Goal: Transaction & Acquisition: Download file/media

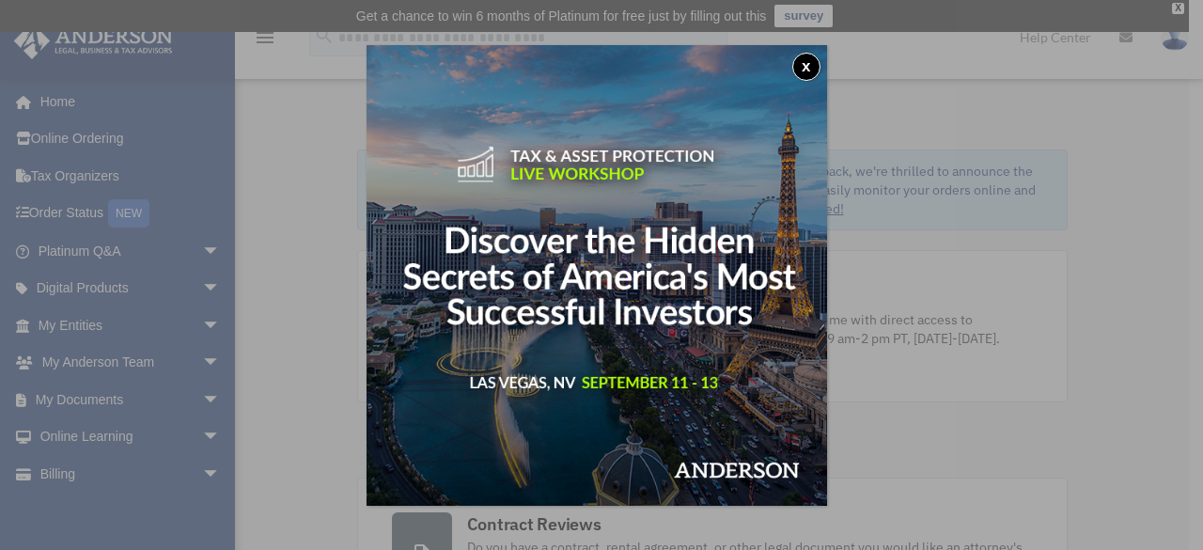
click at [814, 72] on button "x" at bounding box center [806, 67] width 28 height 28
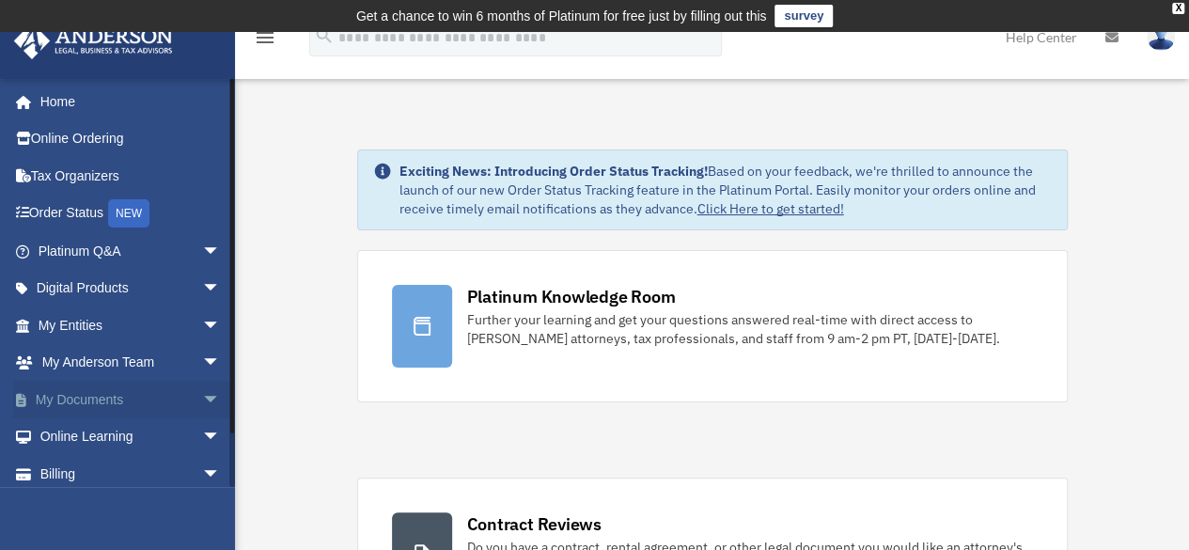
click at [202, 396] on span "arrow_drop_down" at bounding box center [221, 400] width 38 height 39
click at [88, 436] on link "Box" at bounding box center [137, 437] width 223 height 38
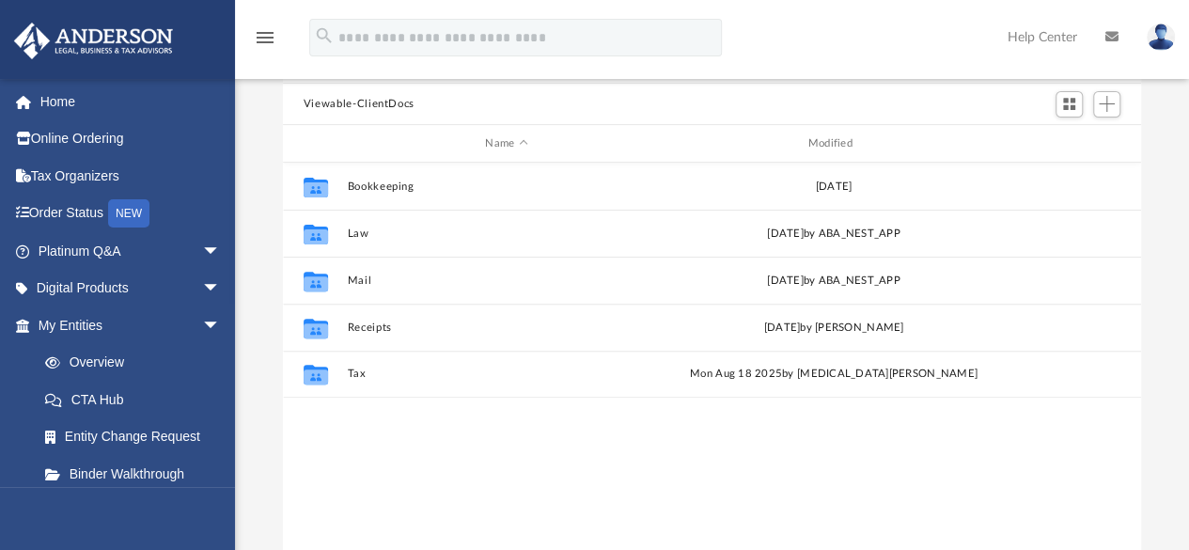
scroll to position [188, 0]
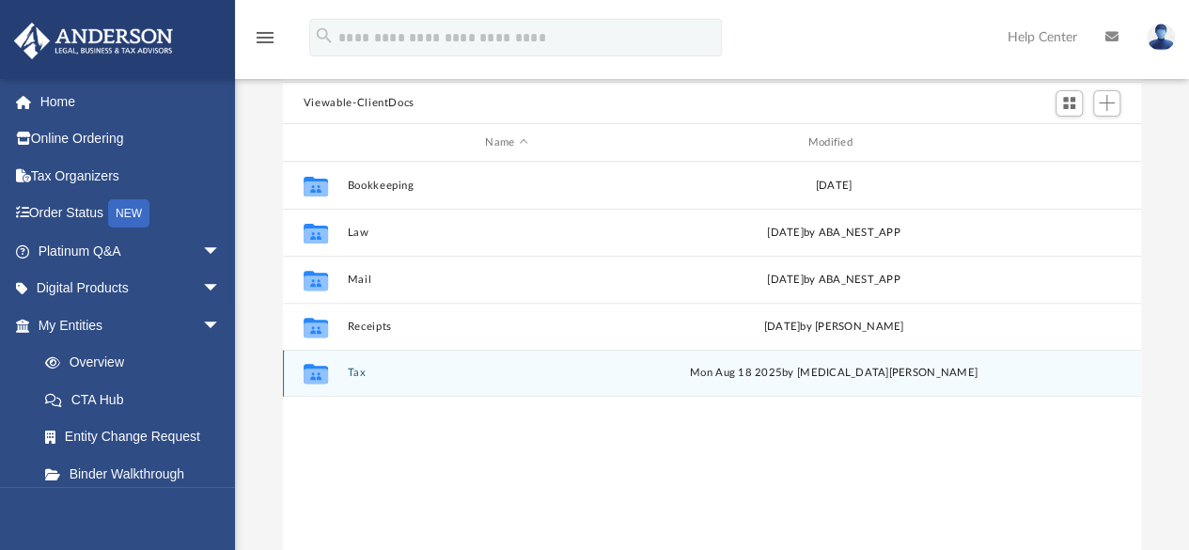
click at [359, 375] on button "Tax" at bounding box center [506, 373] width 319 height 12
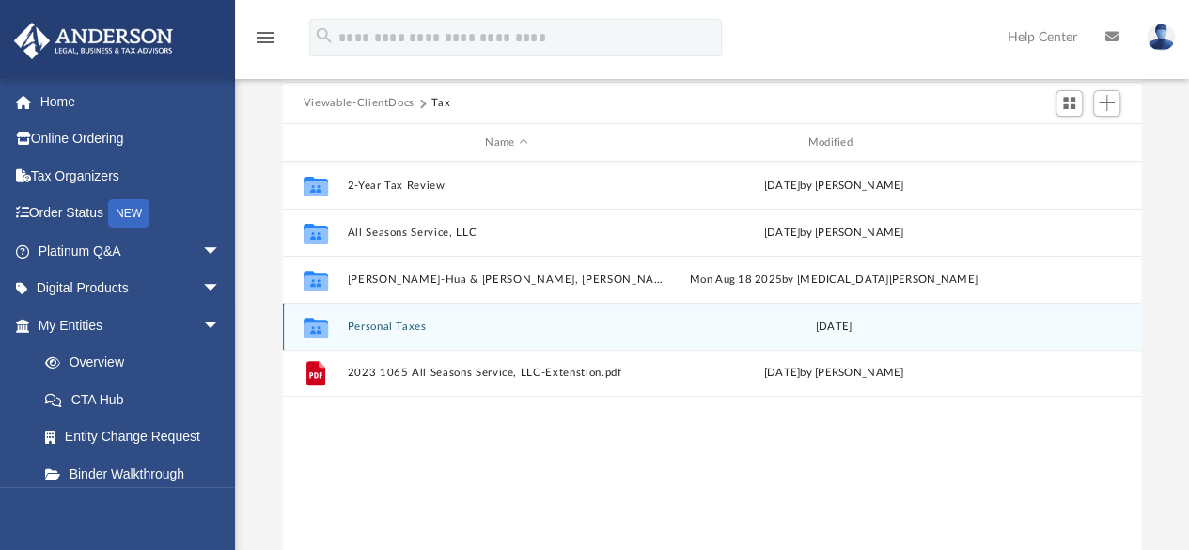
click at [404, 319] on div "Collaborated Folder Personal Taxes [DATE]" at bounding box center [712, 326] width 858 height 47
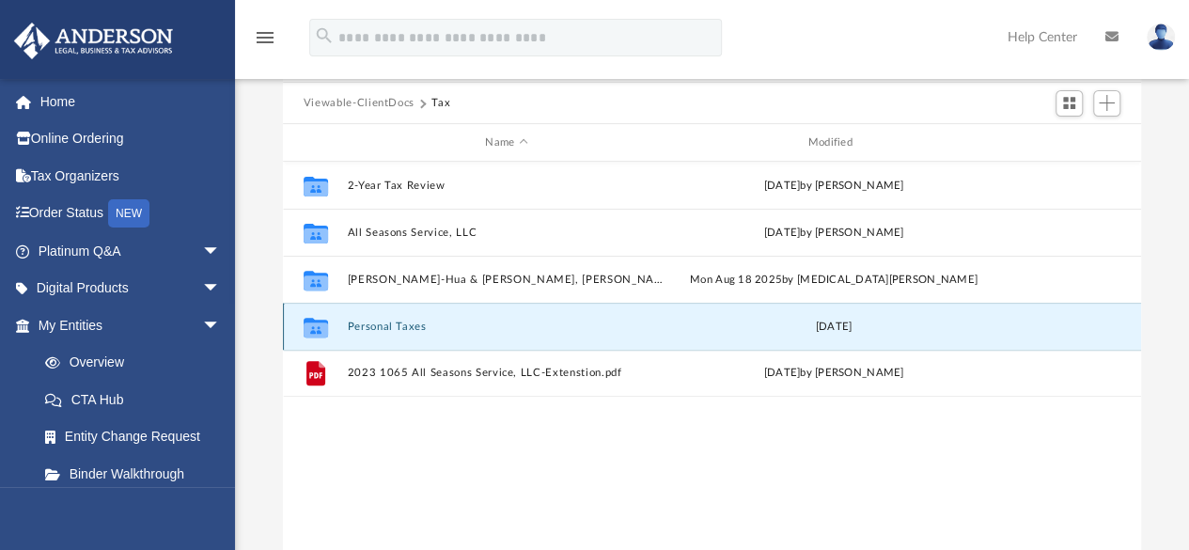
click at [400, 326] on button "Personal Taxes" at bounding box center [506, 326] width 319 height 12
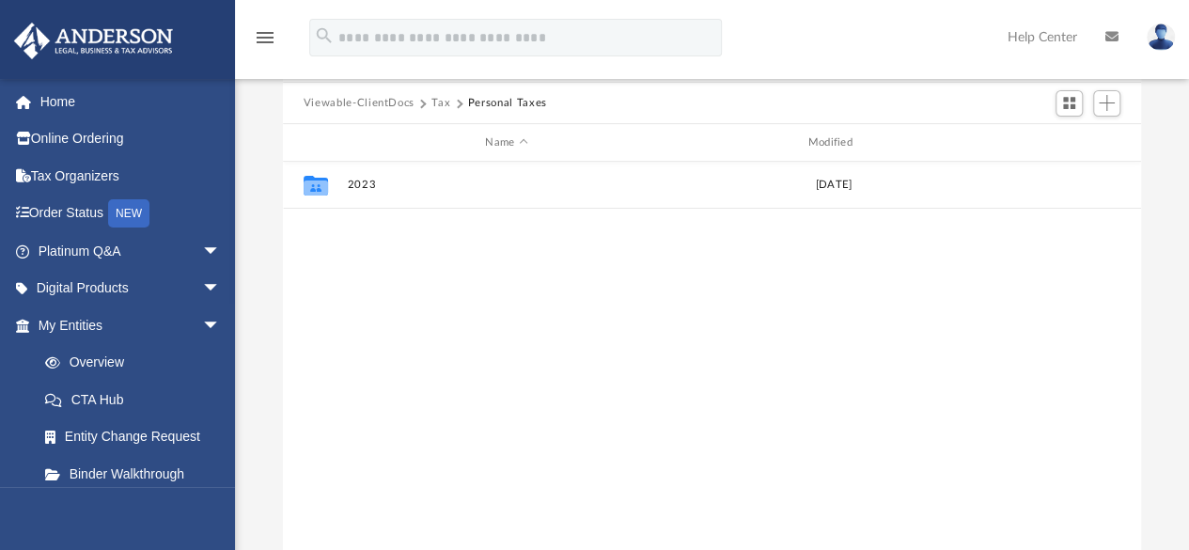
click at [437, 103] on button "Tax" at bounding box center [440, 103] width 19 height 17
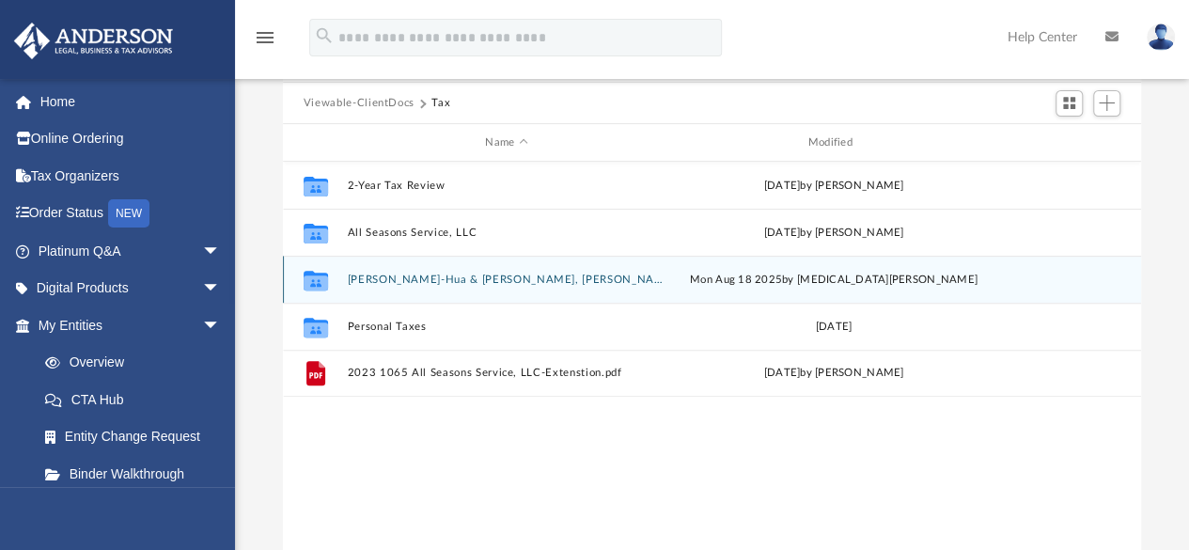
click at [413, 278] on button "[PERSON_NAME]-Hua & [PERSON_NAME], [PERSON_NAME]" at bounding box center [506, 279] width 319 height 12
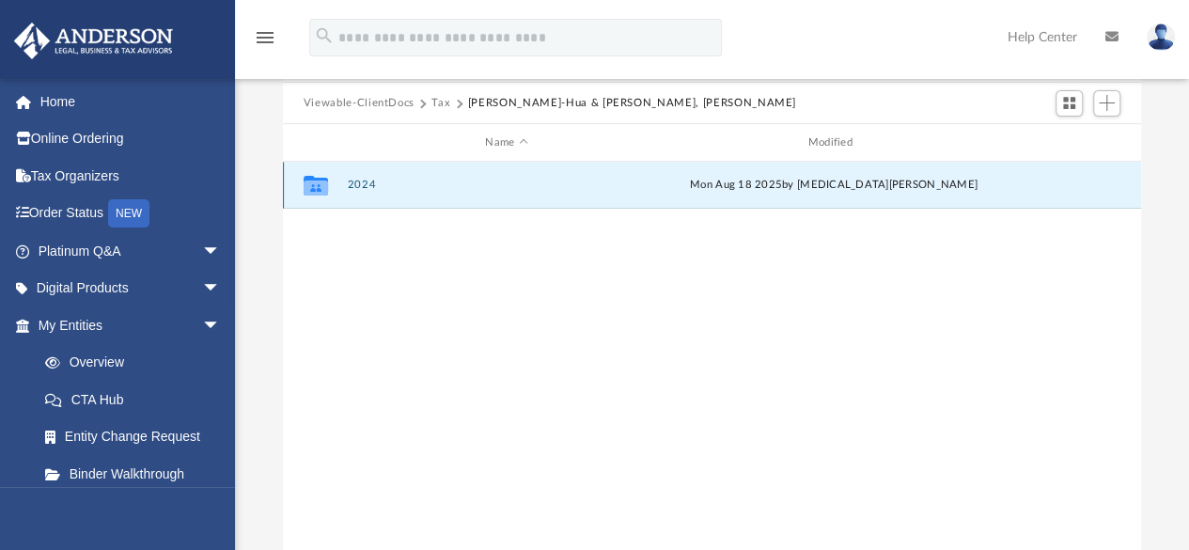
click at [365, 187] on button "2024" at bounding box center [506, 185] width 319 height 12
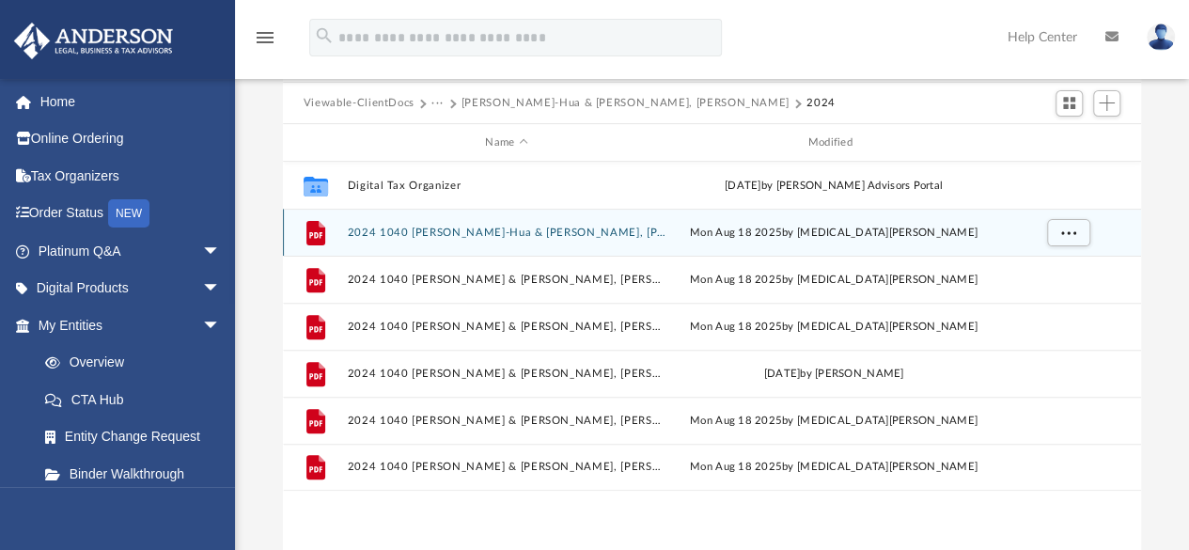
click at [585, 242] on div "File 2024 1040 Chan, Pei-Hua & Kao, Chen Der - CA Form 3522 LLC Payment Voucher…" at bounding box center [712, 232] width 858 height 47
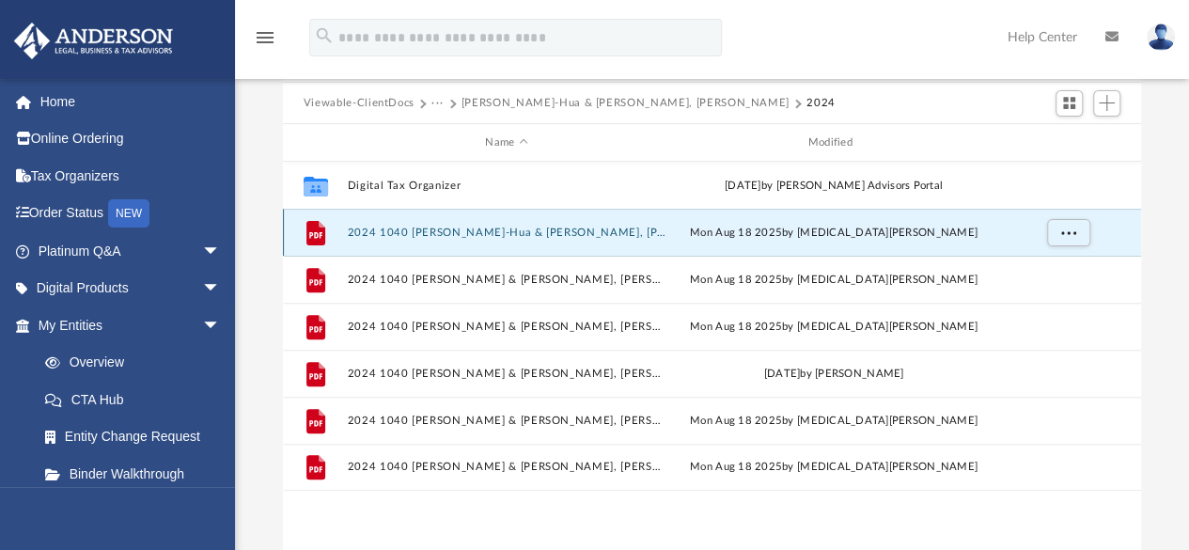
click at [586, 232] on button "2024 1040 [PERSON_NAME]-Hua & [PERSON_NAME], [PERSON_NAME] Der - CA Form 3522 L…" at bounding box center [506, 232] width 319 height 12
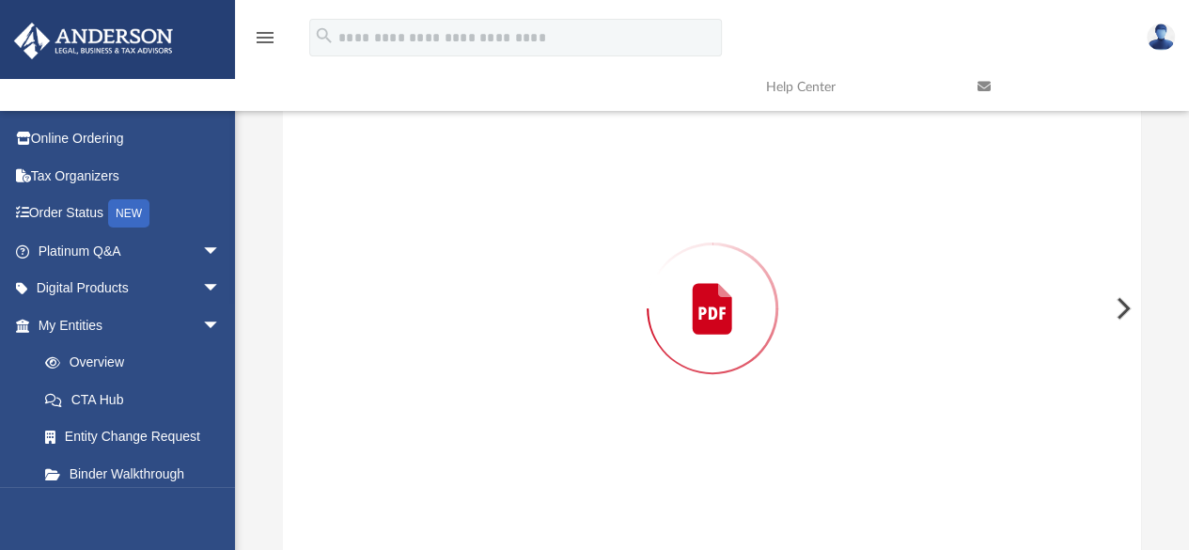
scroll to position [189, 0]
click at [586, 230] on div "Preview" at bounding box center [712, 307] width 859 height 485
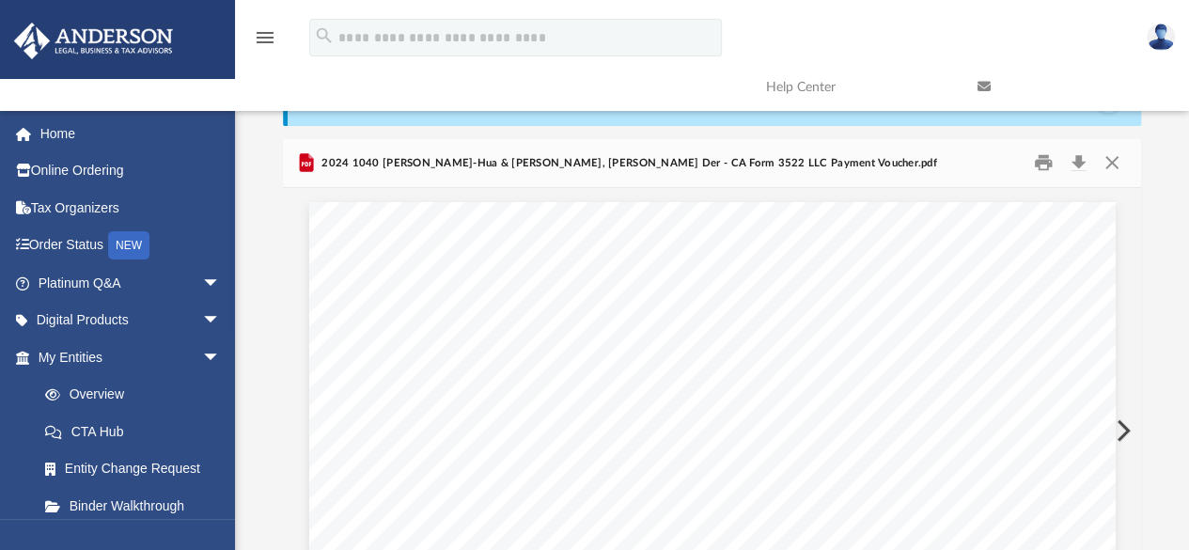
scroll to position [0, 0]
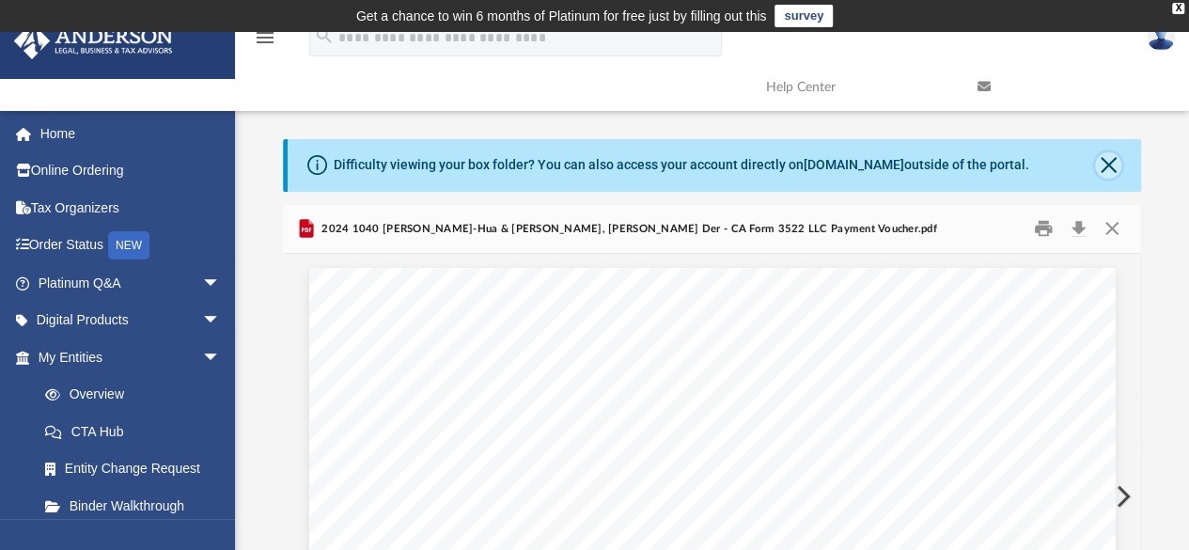
click at [1103, 162] on button "Close" at bounding box center [1108, 165] width 26 height 26
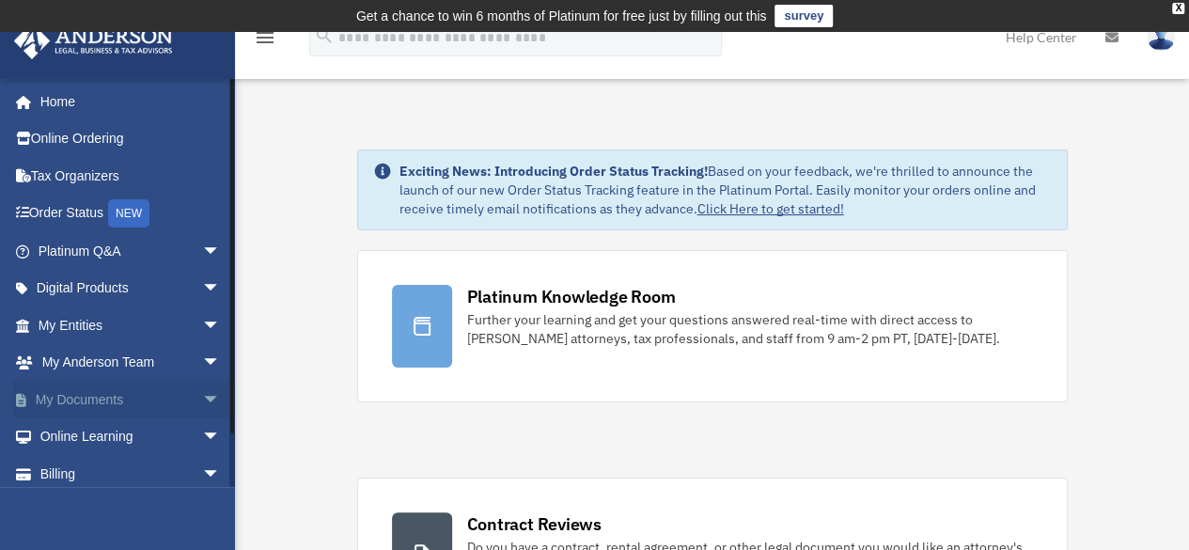
click at [104, 398] on link "My Documents arrow_drop_down" at bounding box center [131, 400] width 236 height 38
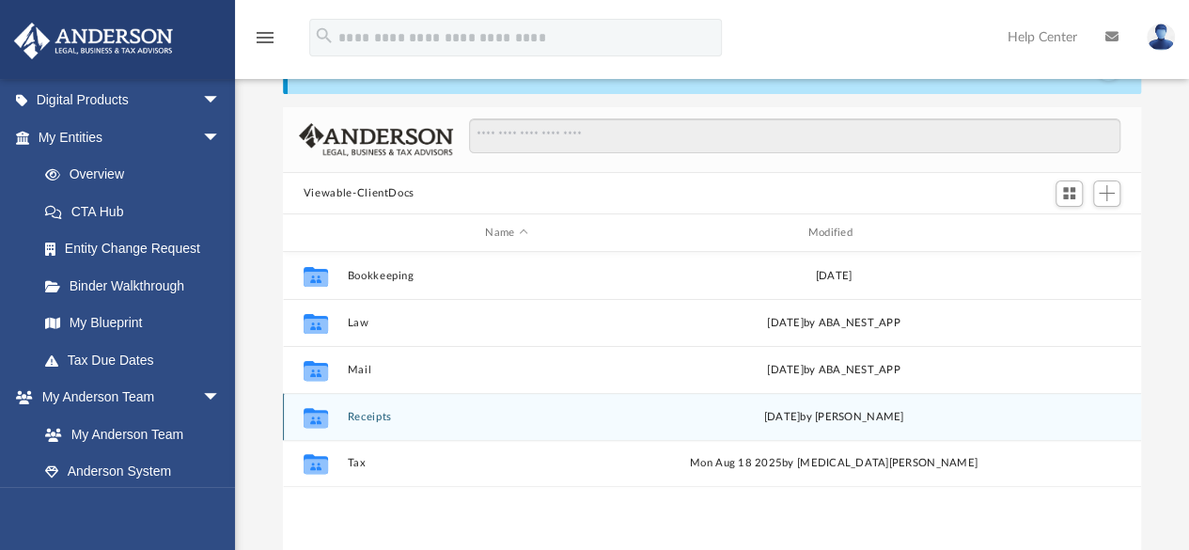
scroll to position [188, 0]
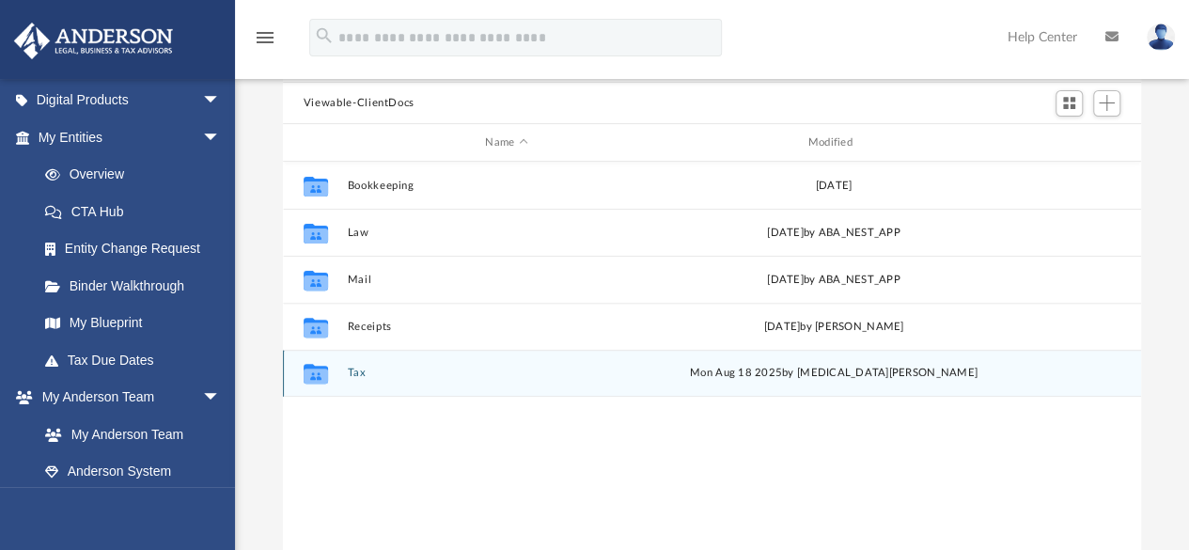
click at [354, 374] on button "Tax" at bounding box center [506, 373] width 319 height 12
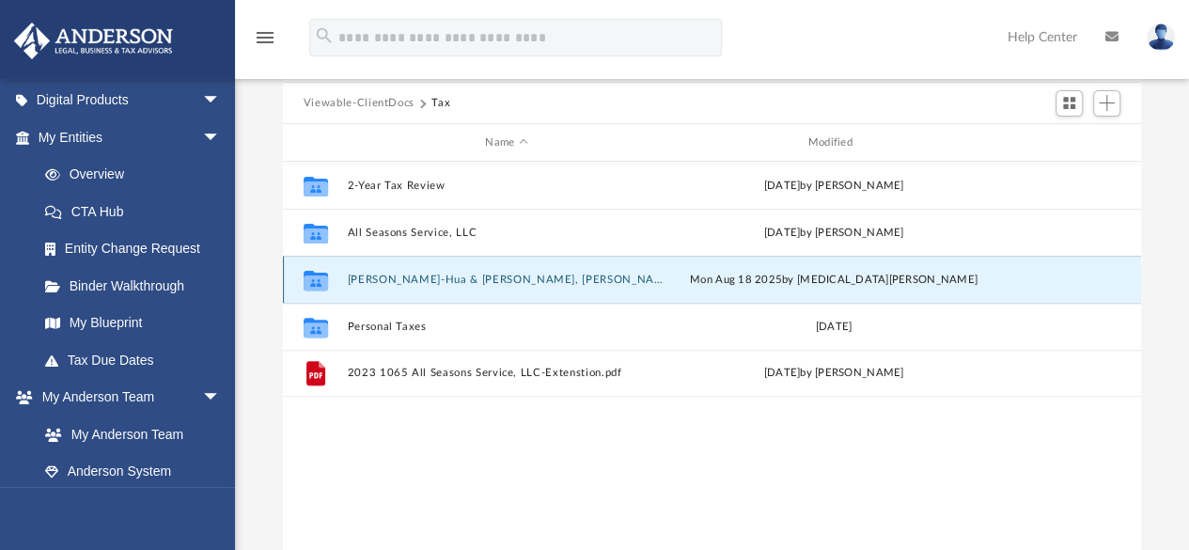
click at [388, 279] on button "[PERSON_NAME]-Hua & [PERSON_NAME], [PERSON_NAME]" at bounding box center [506, 279] width 319 height 12
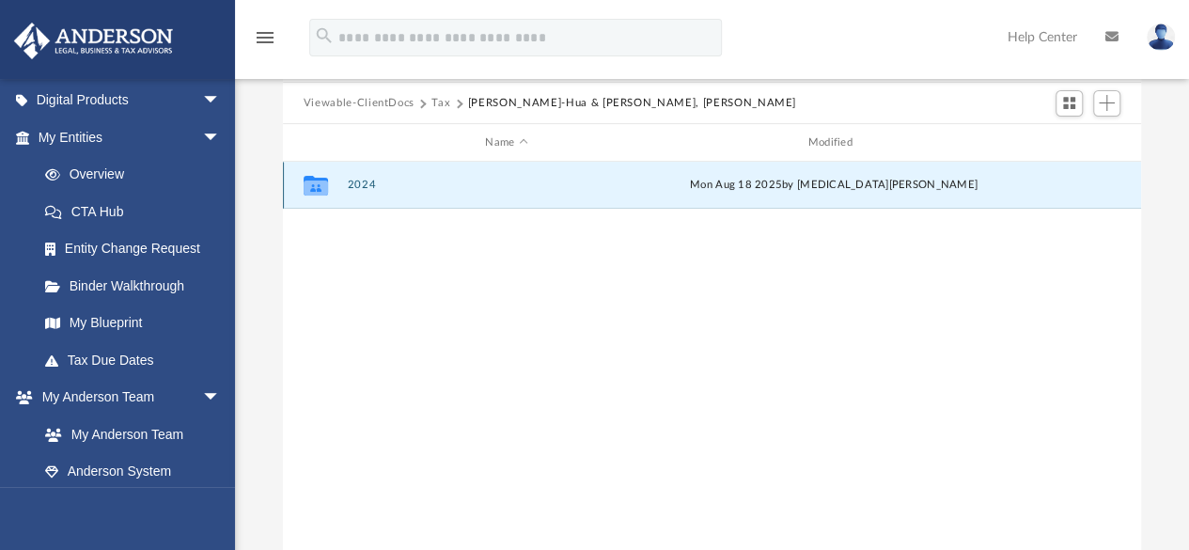
click at [357, 183] on button "2024" at bounding box center [506, 185] width 319 height 12
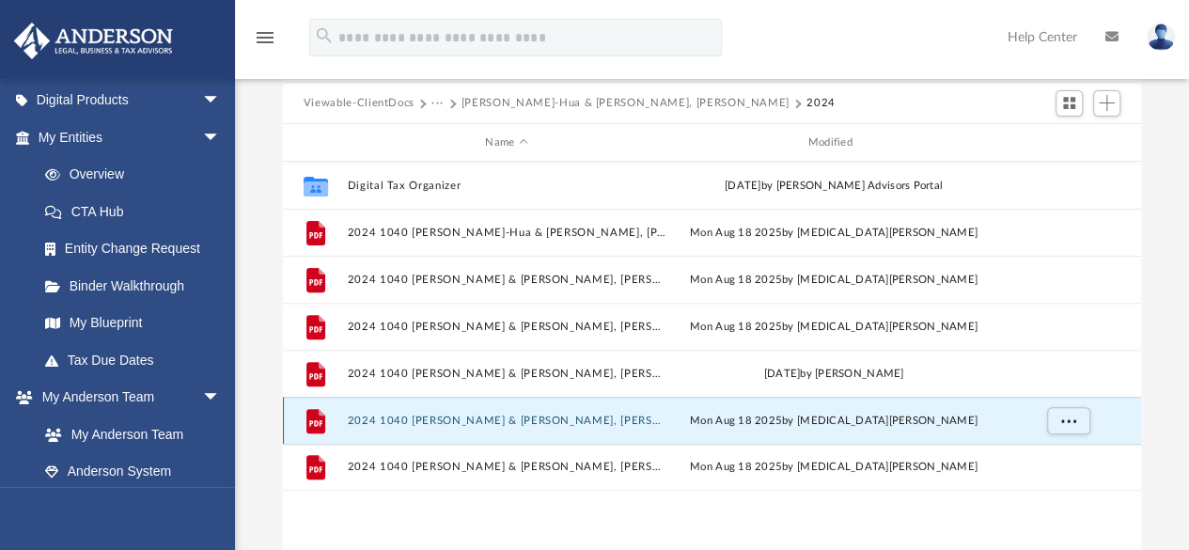
click at [523, 422] on button "2024 1040 [PERSON_NAME] & [PERSON_NAME], [PERSON_NAME] Der - FTB 3588 Payment V…" at bounding box center [506, 420] width 319 height 12
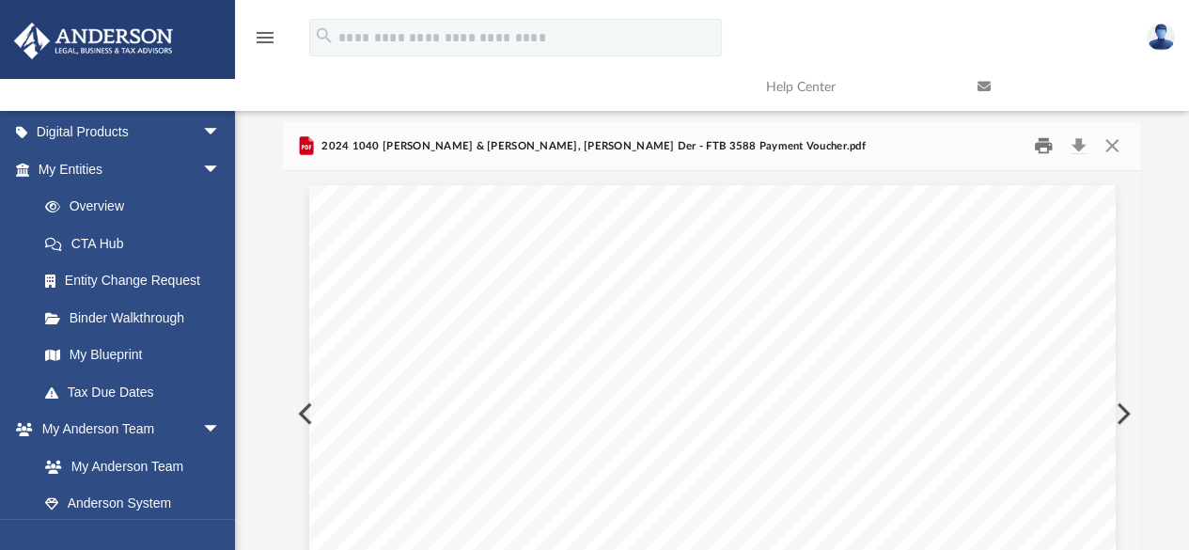
scroll to position [0, 0]
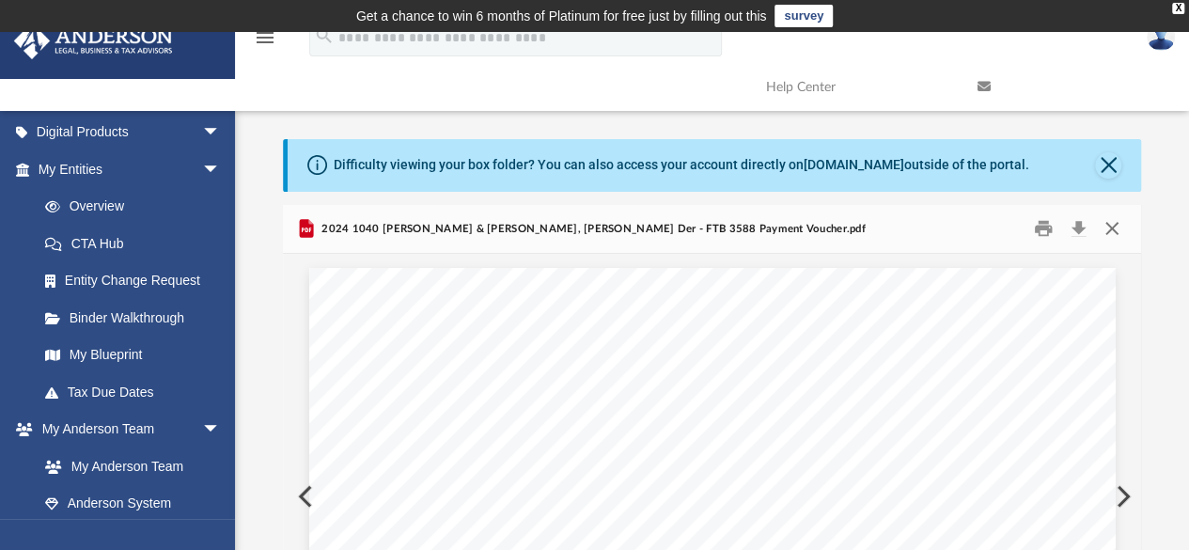
click at [1107, 227] on button "Close" at bounding box center [1112, 228] width 34 height 29
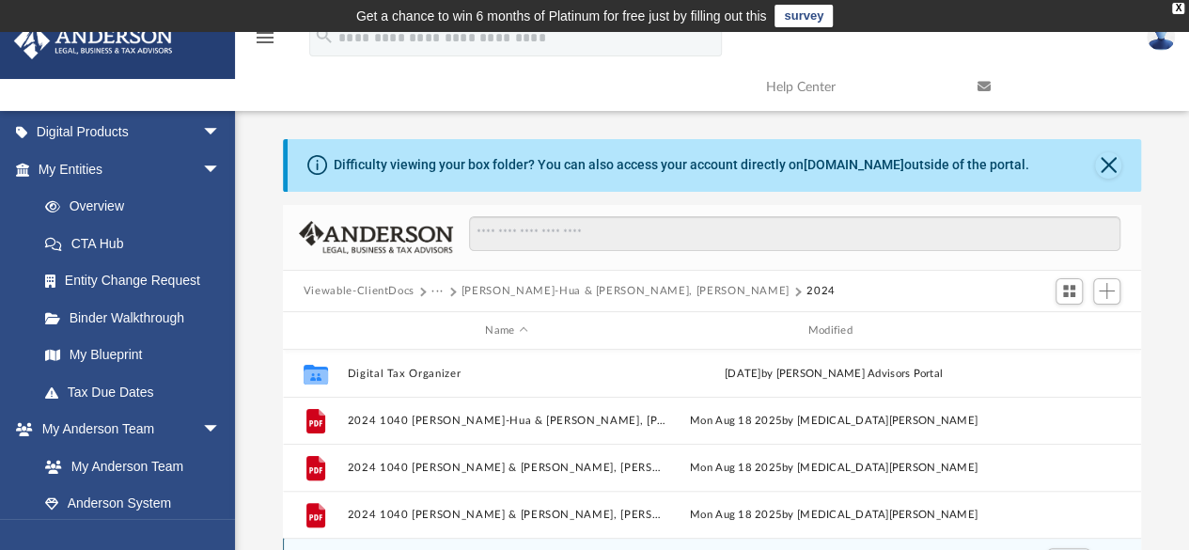
scroll to position [333, 0]
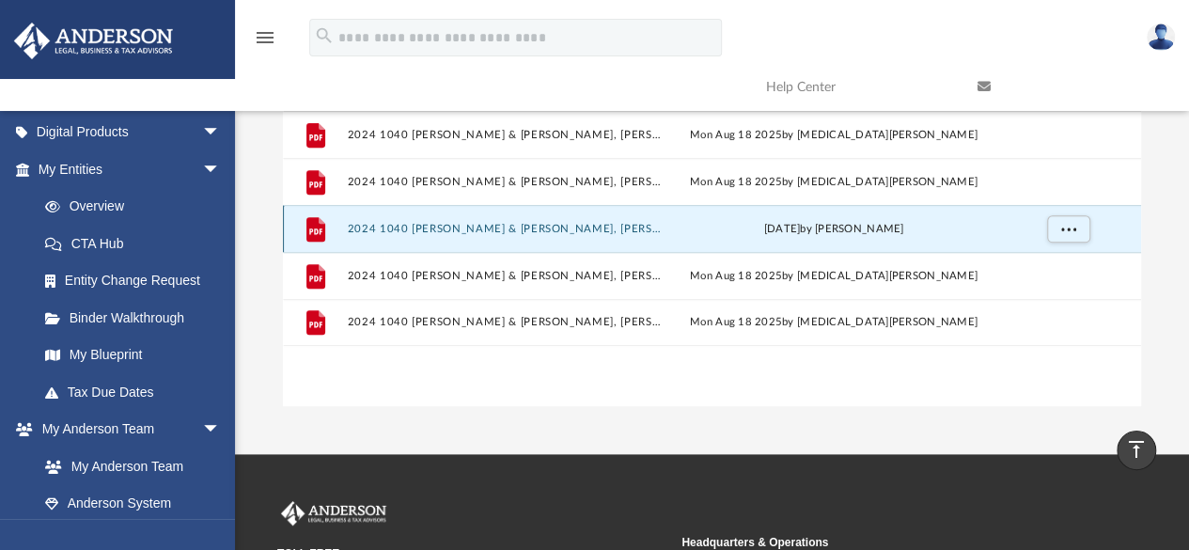
click at [491, 231] on button "2024 1040 [PERSON_NAME] & [PERSON_NAME], [PERSON_NAME] - Form 4868.pdf" at bounding box center [506, 229] width 319 height 12
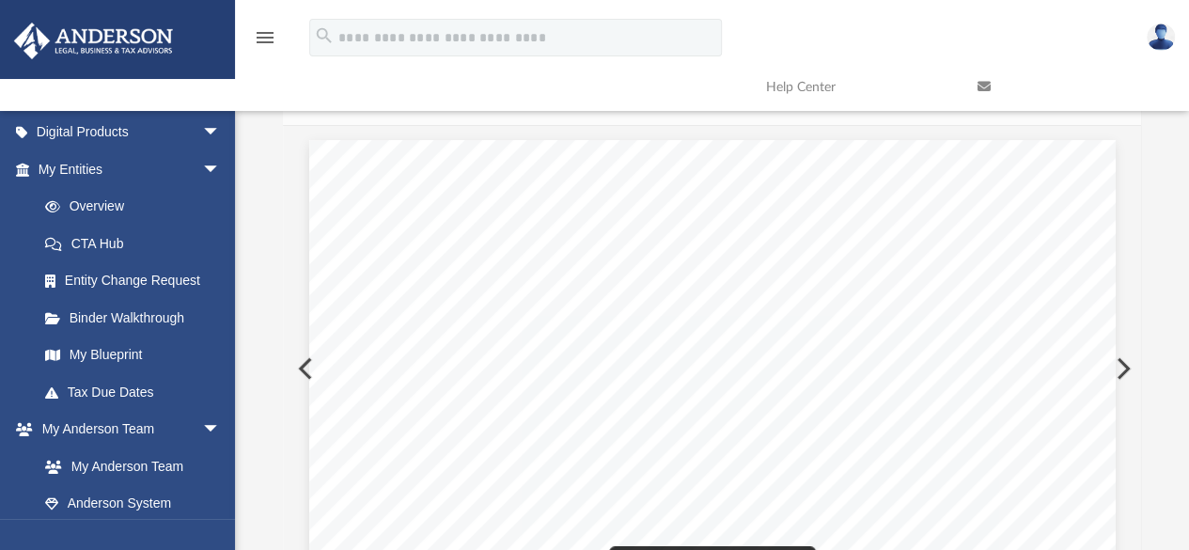
scroll to position [0, 0]
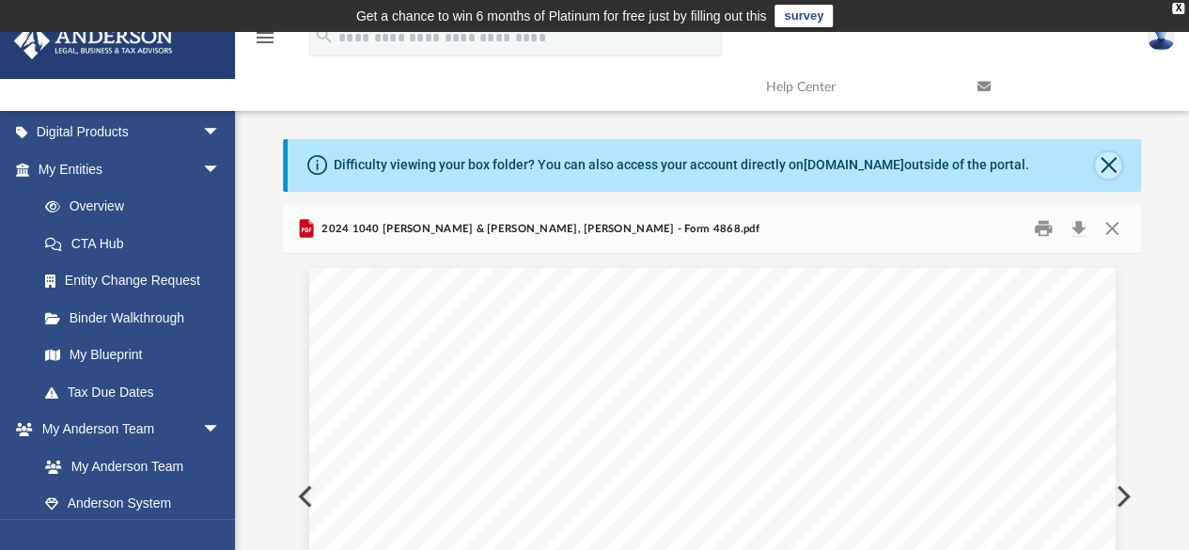
click at [1104, 153] on button "Close" at bounding box center [1108, 165] width 26 height 26
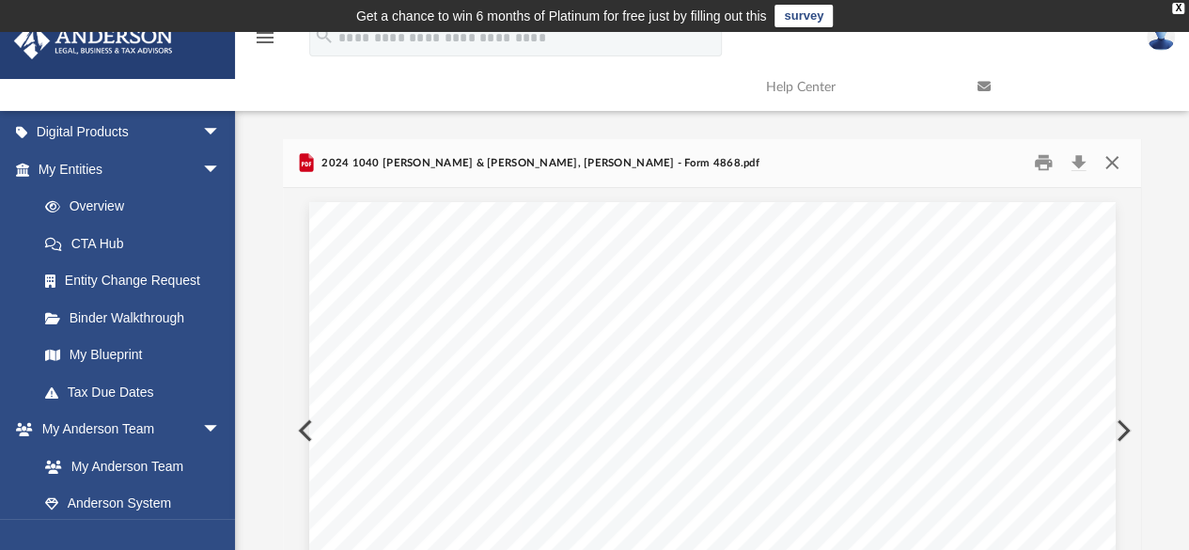
click at [1110, 164] on button "Close" at bounding box center [1112, 162] width 34 height 29
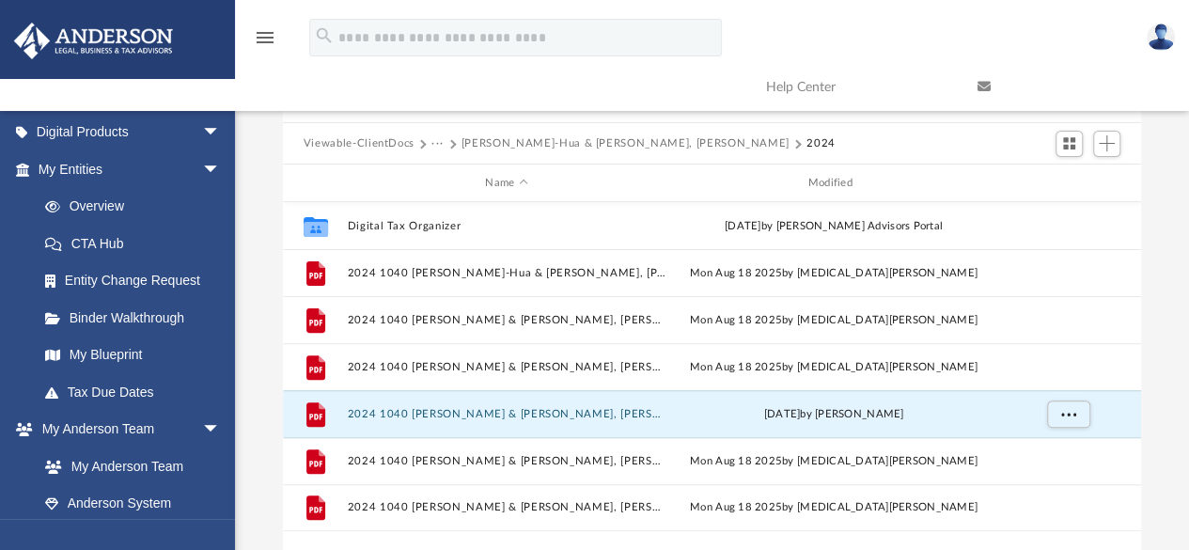
scroll to position [282, 0]
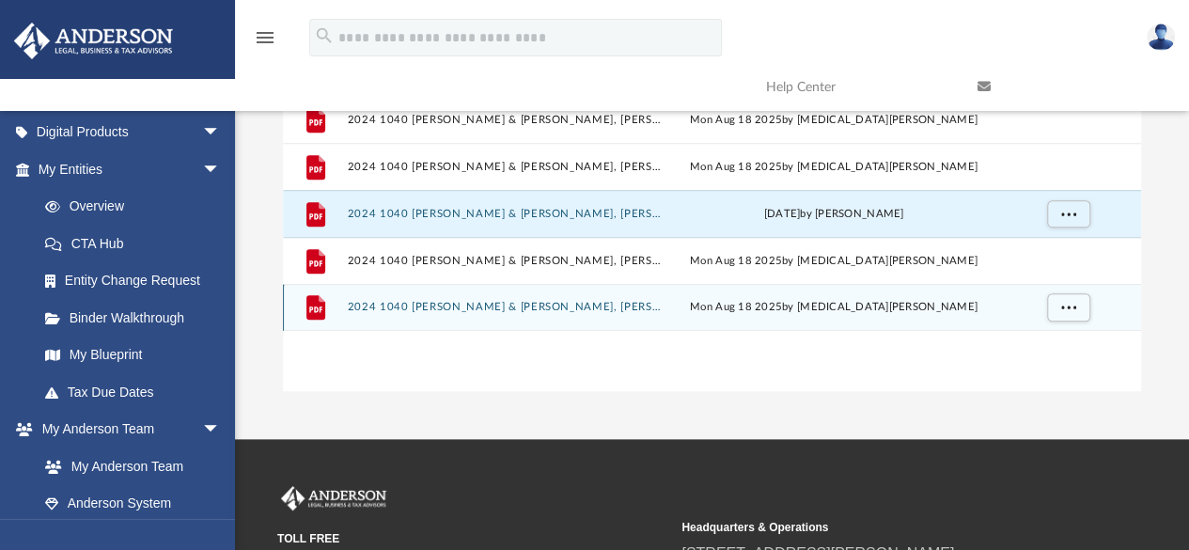
click at [567, 304] on button "2024 1040 [PERSON_NAME] & [PERSON_NAME], [PERSON_NAME] - Review Copy.pdf" at bounding box center [506, 308] width 319 height 12
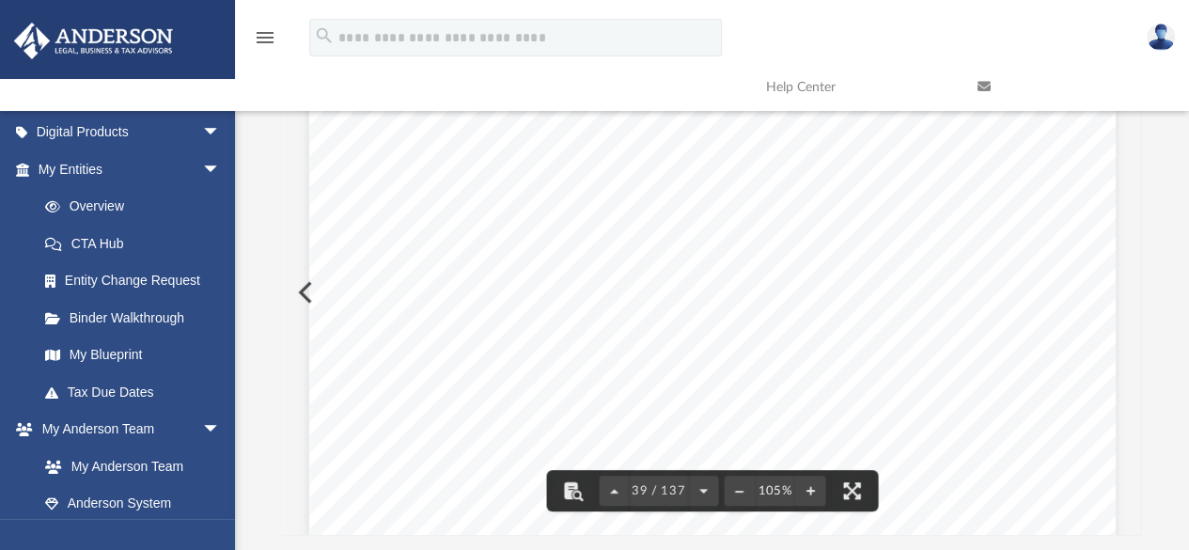
scroll to position [0, 0]
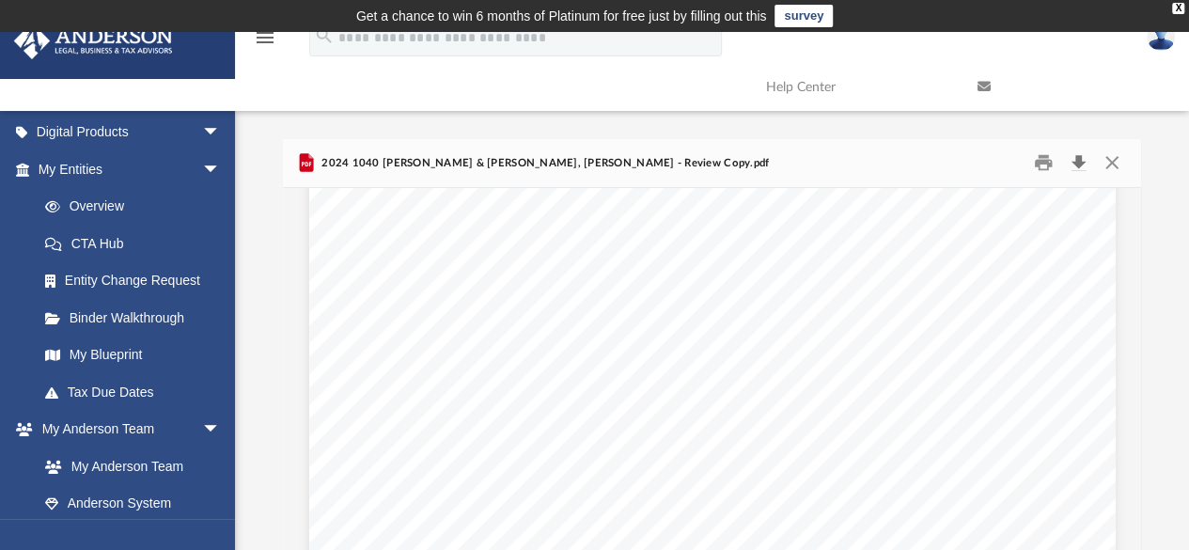
click at [1078, 161] on button "Download" at bounding box center [1078, 162] width 34 height 29
